Goal: Find specific page/section: Find specific page/section

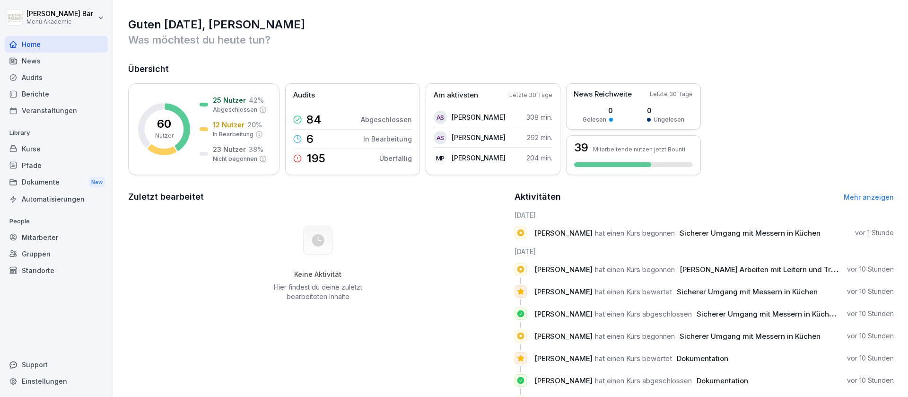
click at [61, 91] on div "Berichte" at bounding box center [56, 94] width 103 height 17
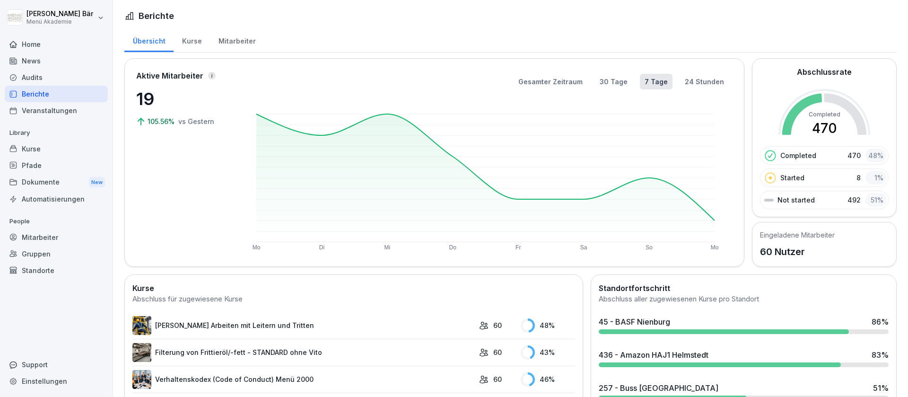
click at [216, 41] on div "Mitarbeiter" at bounding box center [237, 40] width 54 height 24
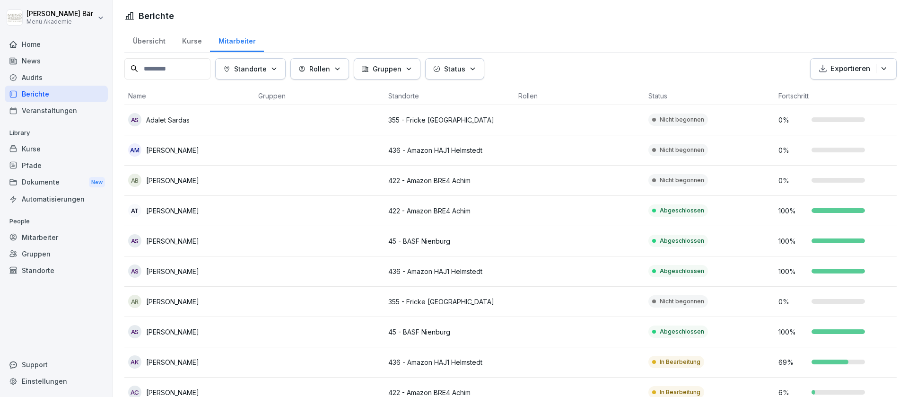
click at [278, 72] on icon "button" at bounding box center [273, 68] width 7 height 7
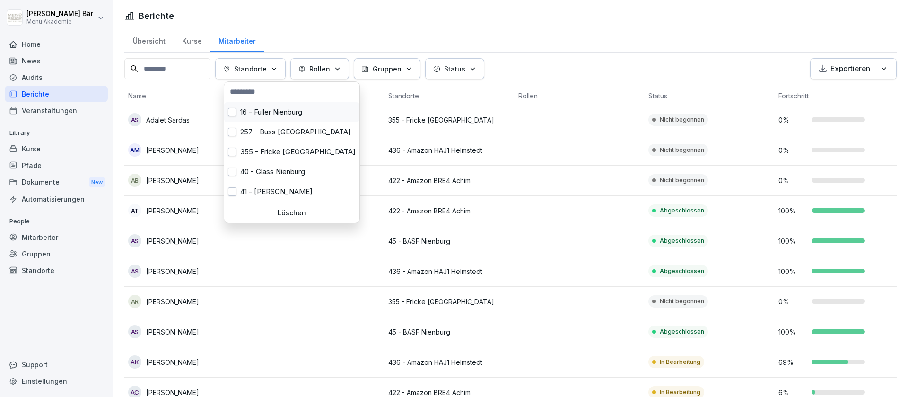
click at [276, 110] on div "16 - Fuller Nienburg" at bounding box center [291, 112] width 135 height 20
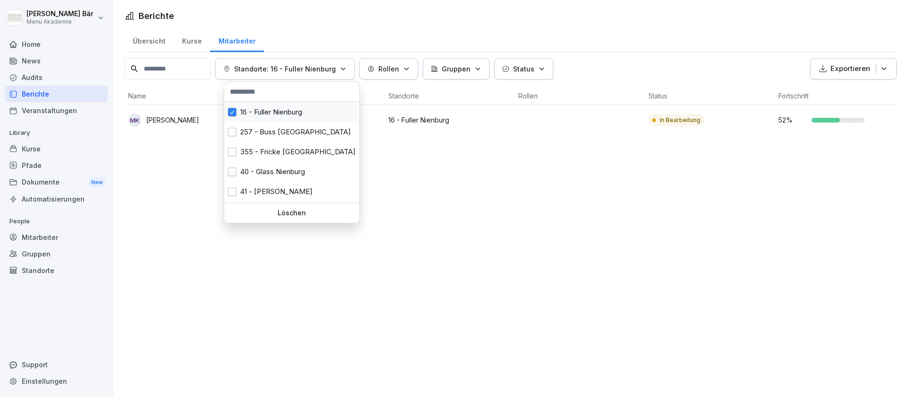
click at [276, 110] on div "16 - Fuller Nienburg" at bounding box center [291, 112] width 135 height 20
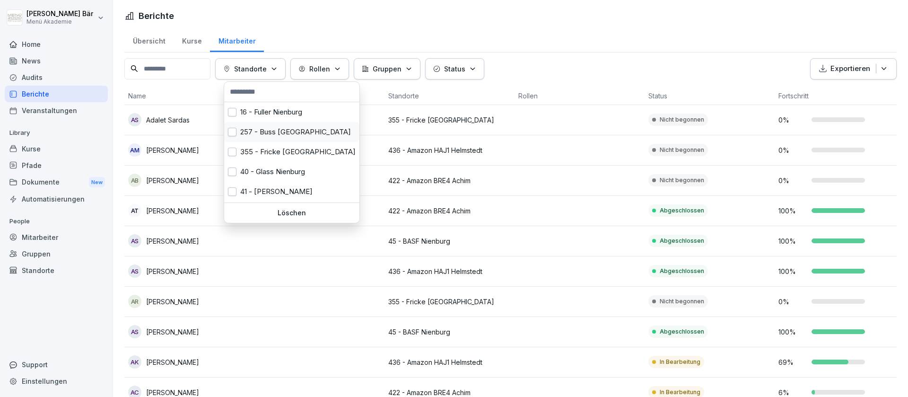
click at [276, 128] on div "257 - Buss [GEOGRAPHIC_DATA]" at bounding box center [291, 132] width 135 height 20
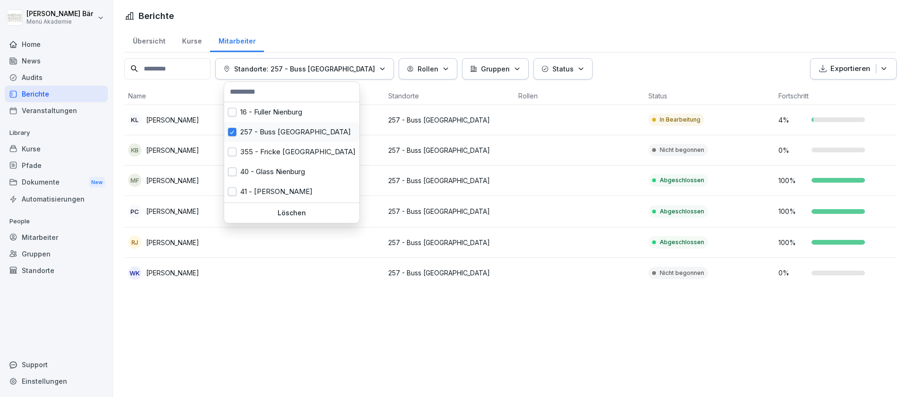
click at [298, 132] on div "257 - Buss [GEOGRAPHIC_DATA]" at bounding box center [291, 132] width 135 height 20
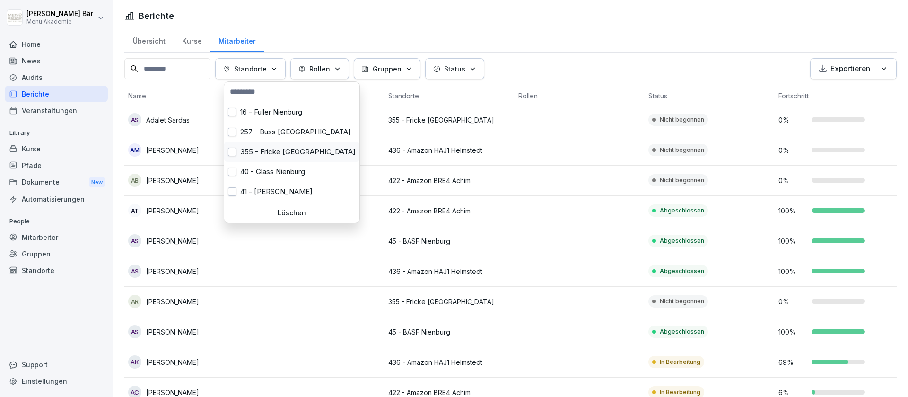
click at [291, 154] on div "355 - Fricke [GEOGRAPHIC_DATA]" at bounding box center [291, 152] width 135 height 20
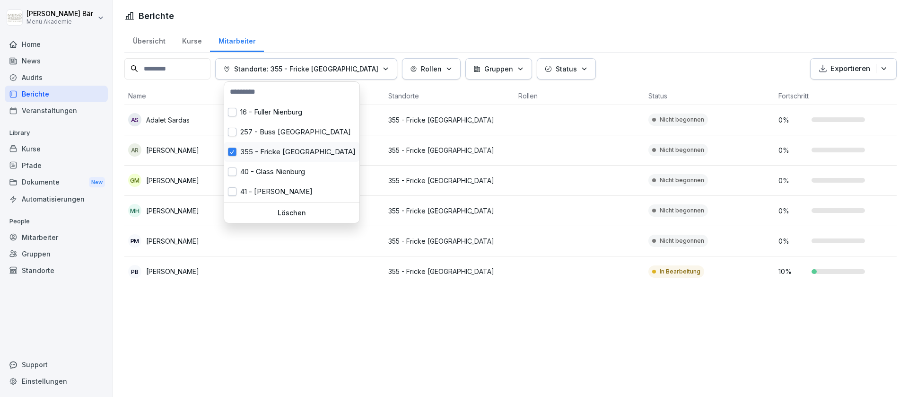
click at [291, 154] on div "355 - Fricke [GEOGRAPHIC_DATA]" at bounding box center [291, 152] width 135 height 20
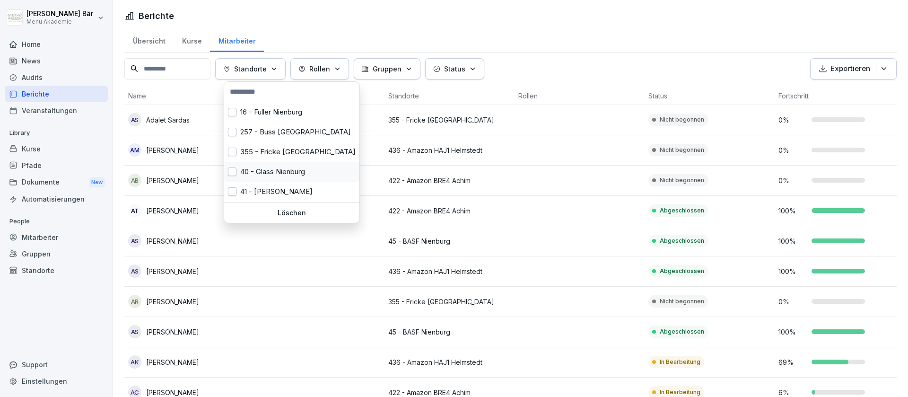
click at [293, 173] on div "40 - Glass Nienburg" at bounding box center [291, 172] width 135 height 20
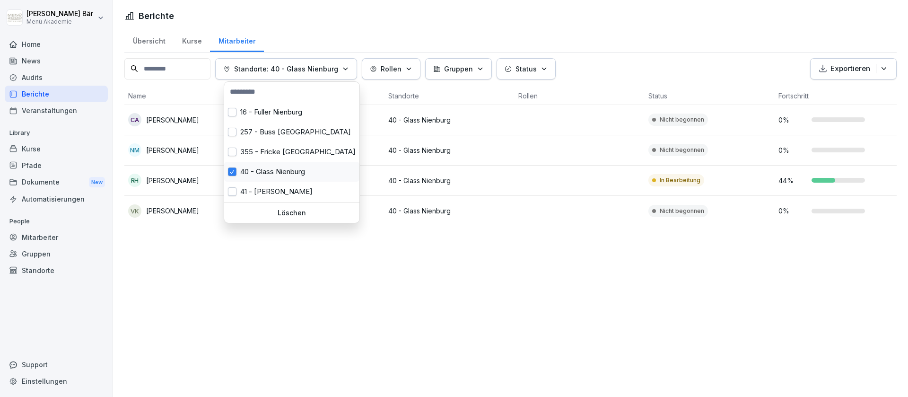
click at [293, 173] on div "40 - Glass Nienburg" at bounding box center [291, 172] width 135 height 20
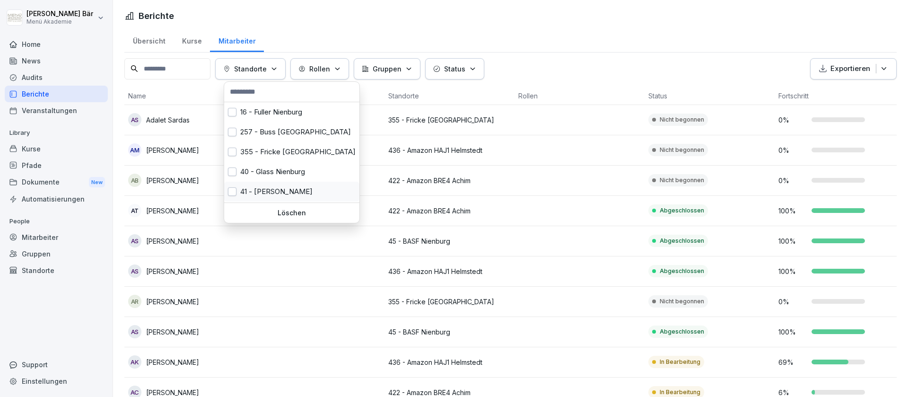
click at [293, 191] on div "41 - [PERSON_NAME]" at bounding box center [291, 192] width 135 height 20
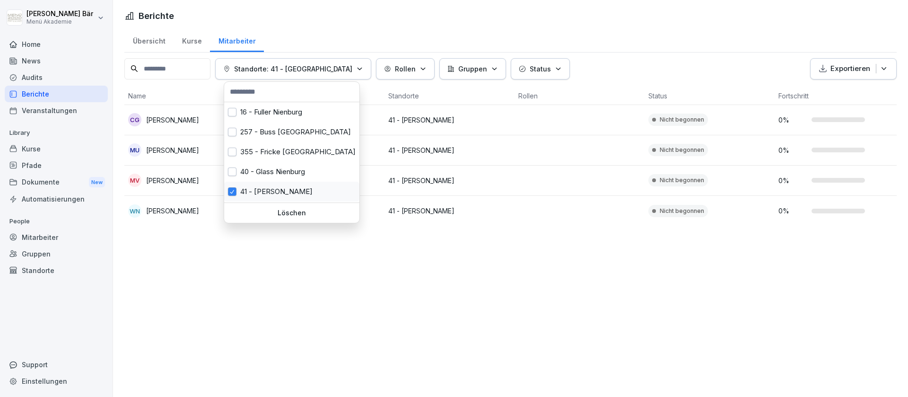
click at [293, 191] on div "41 - [PERSON_NAME]" at bounding box center [291, 192] width 135 height 20
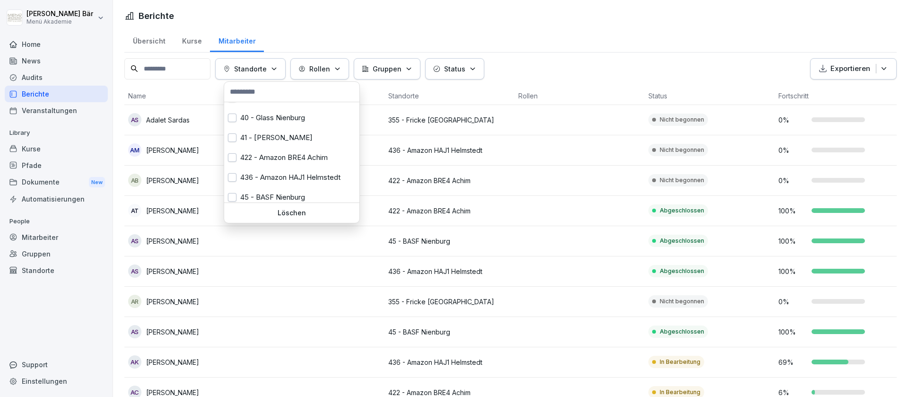
scroll to position [59, 0]
click at [321, 155] on div "422 - Amazon BRE4 Achim" at bounding box center [291, 153] width 135 height 20
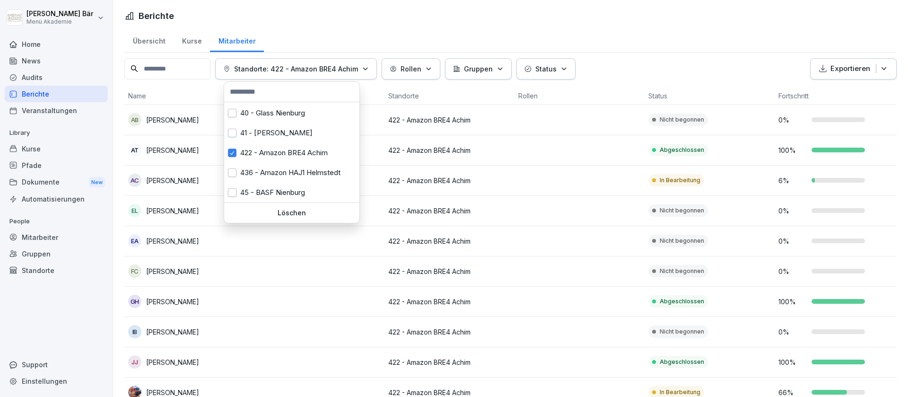
click at [636, 219] on html "[PERSON_NAME] Menü Akademie Home News Audits Berichte Veranstaltungen Library K…" at bounding box center [454, 198] width 908 height 397
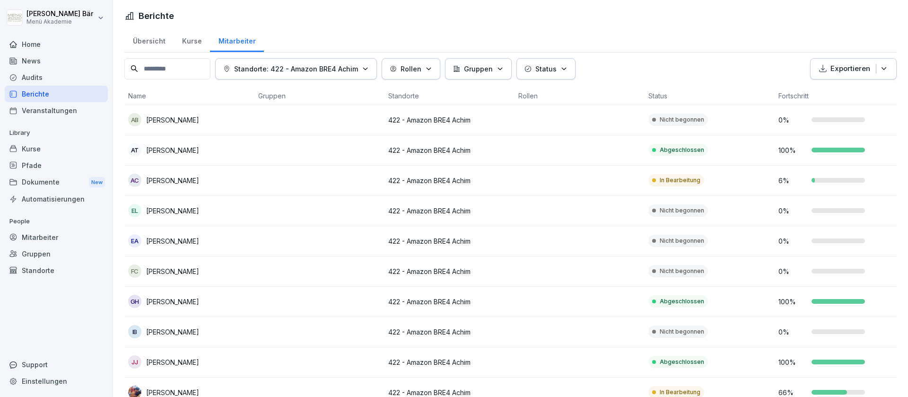
click at [377, 70] on button "Standorte: 422 - Amazon BRE4 Achim" at bounding box center [296, 68] width 162 height 21
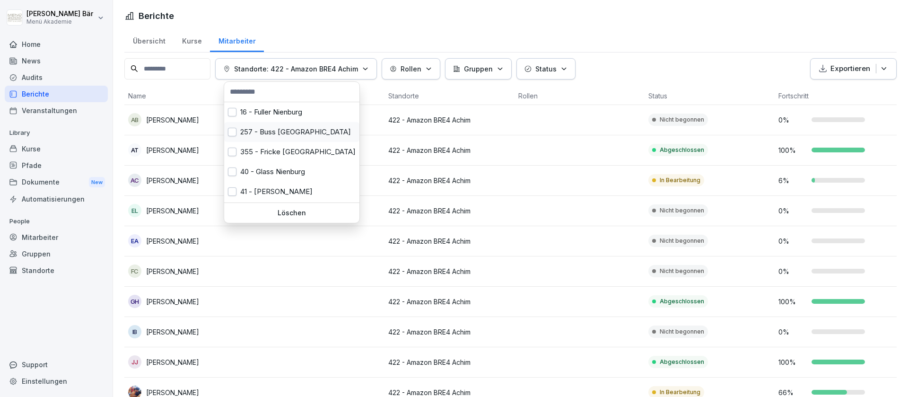
scroll to position [59, 0]
click at [297, 174] on div "436 - Amazon HAJ1 Helmstedt" at bounding box center [291, 173] width 135 height 20
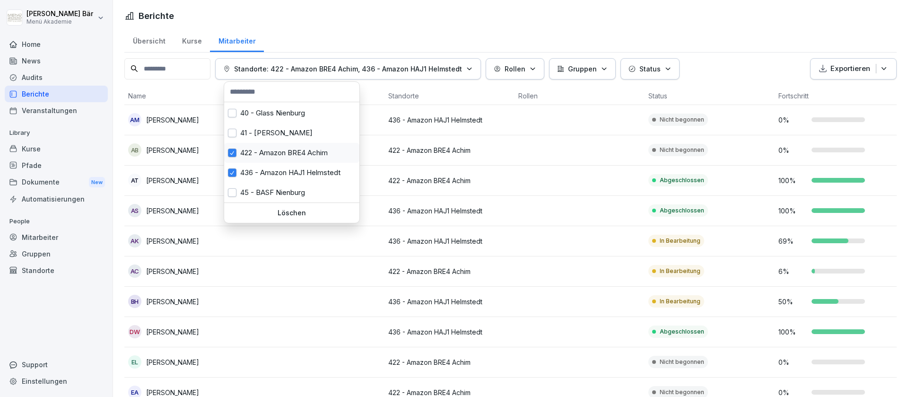
click at [302, 159] on div "422 - Amazon BRE4 Achim" at bounding box center [291, 153] width 135 height 20
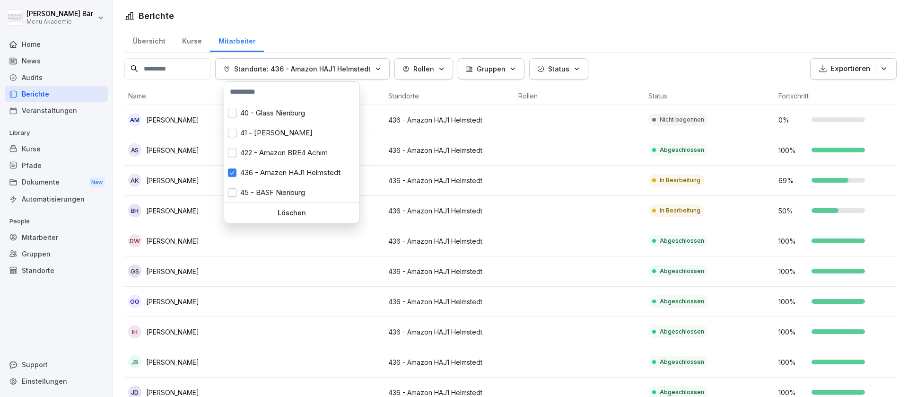
click at [631, 274] on html "[PERSON_NAME] Menü Akademie Home News Audits Berichte Veranstaltungen Library K…" at bounding box center [454, 198] width 908 height 397
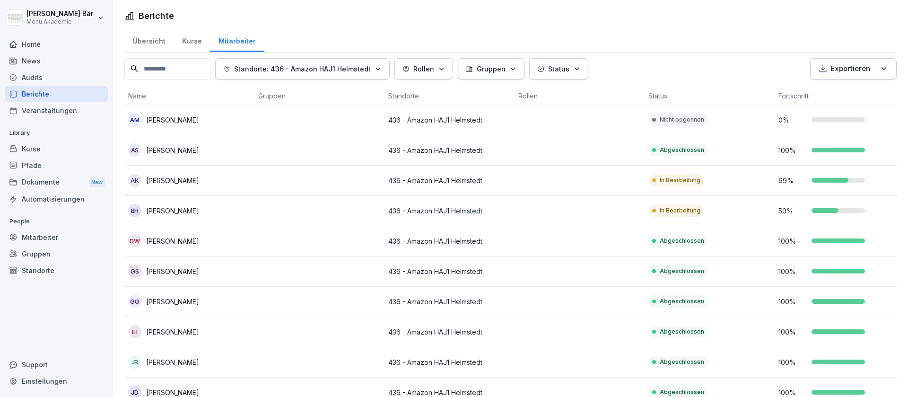
click at [340, 66] on p "Standorte: 436 - Amazon HAJ1 Helmstedt" at bounding box center [302, 69] width 137 height 10
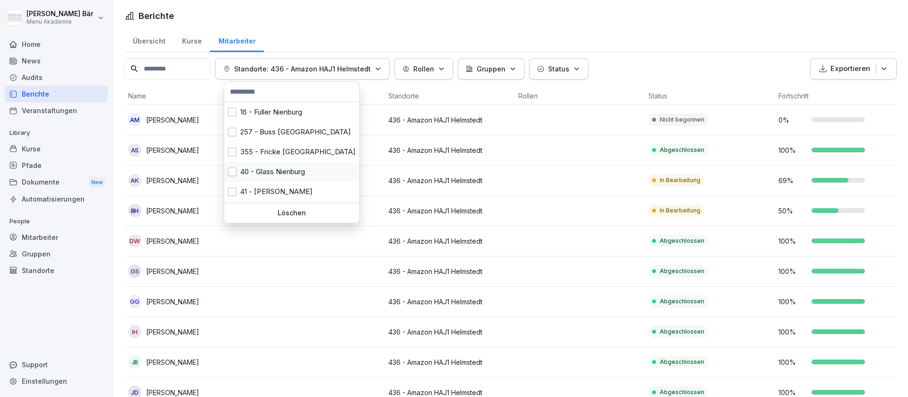
scroll to position [59, 0]
click at [315, 166] on div "436 - Amazon HAJ1 Helmstedt" at bounding box center [291, 173] width 135 height 20
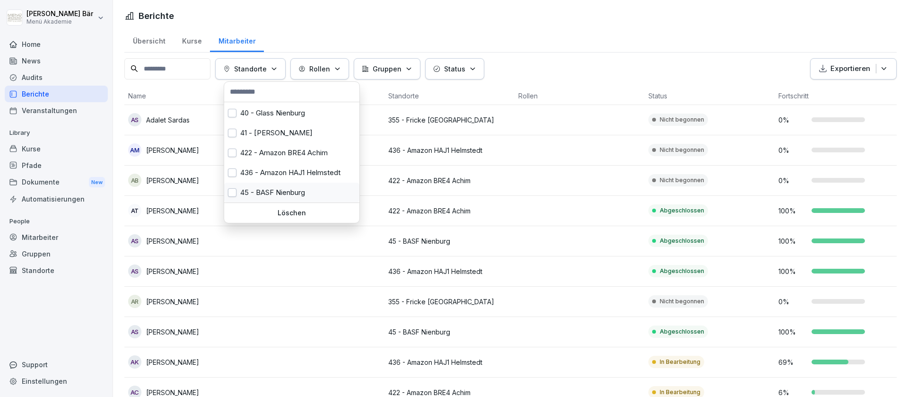
click at [305, 185] on div "45 - BASF Nienburg" at bounding box center [291, 193] width 135 height 20
